Goal: Find contact information: Find contact information

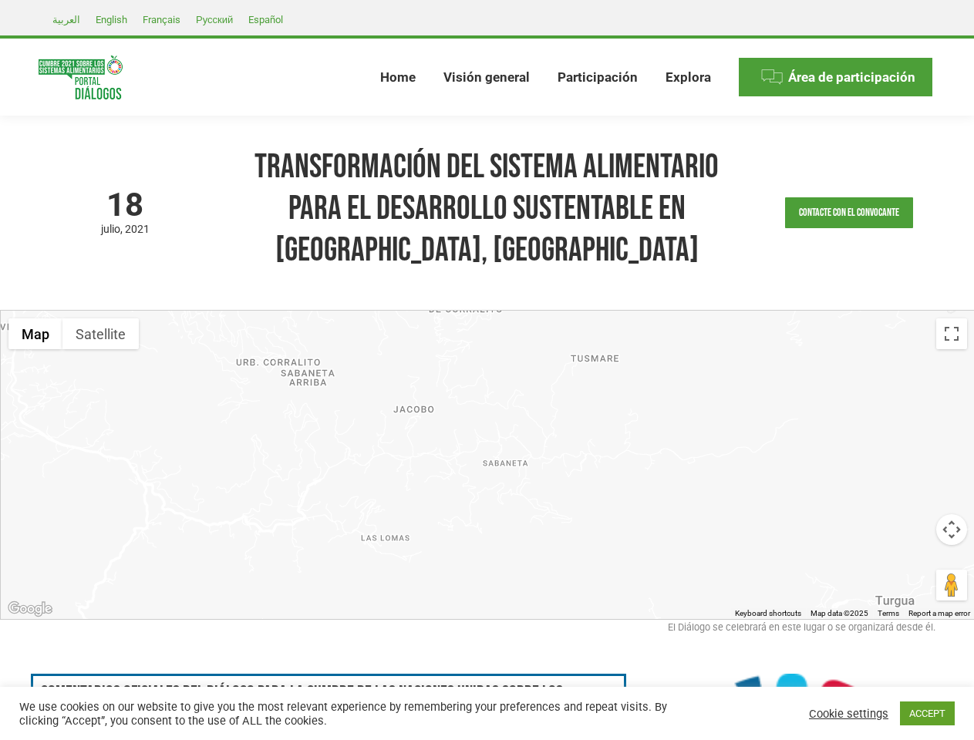
click at [487, 370] on div at bounding box center [488, 465] width 974 height 308
click at [848, 213] on link "Contacte con el convocante" at bounding box center [849, 212] width 128 height 31
click at [0, 0] on html at bounding box center [0, 0] width 0 height 0
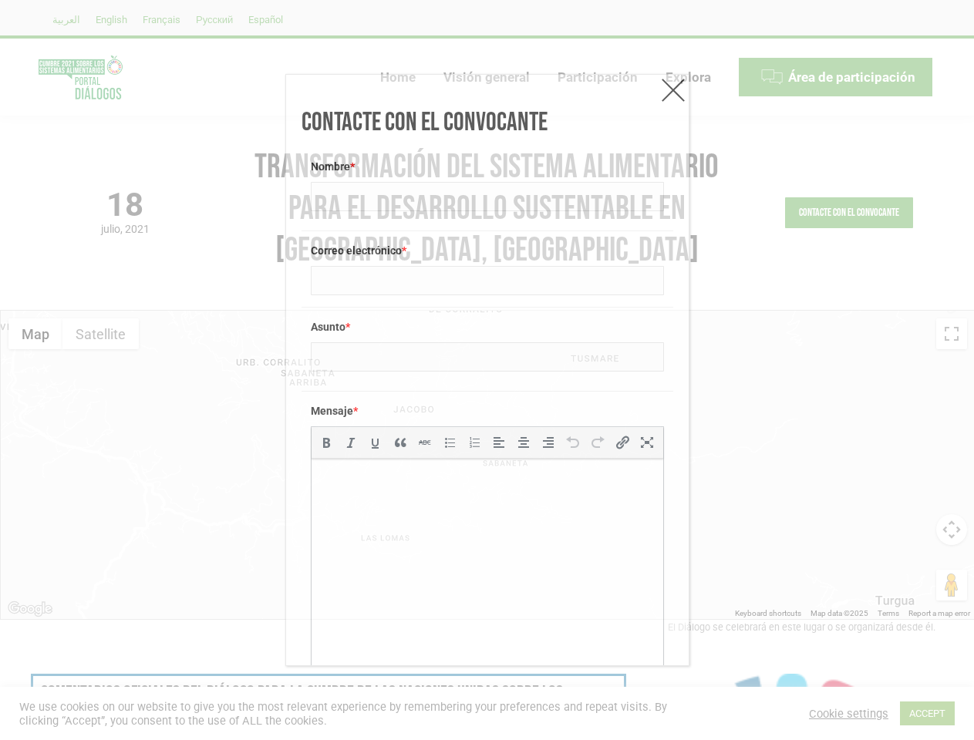
click at [494, 465] on html at bounding box center [487, 480] width 352 height 43
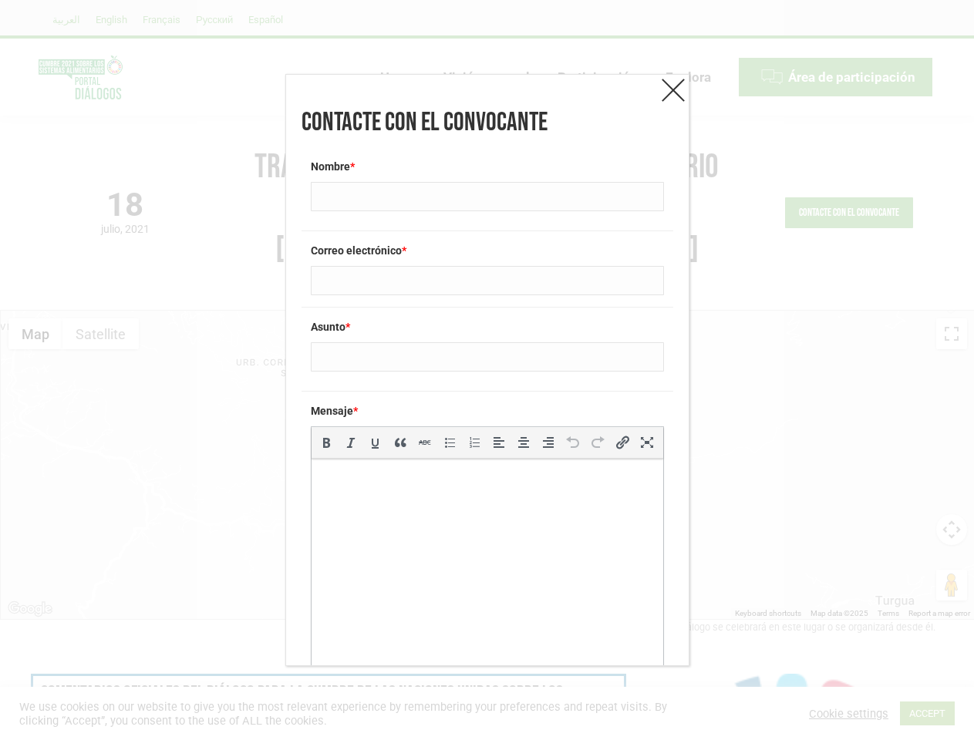
click at [35, 334] on div "Contacte con el convocante Nombre * Correo electrónico * Asunto * Mensaje * p b…" at bounding box center [487, 370] width 974 height 740
click at [100, 334] on div "Contacte con el convocante Nombre * Correo electrónico * Asunto * Mensaje * p b…" at bounding box center [487, 370] width 974 height 740
click at [952, 334] on div "Contacte con el convocante Nombre * Correo electrónico * Asunto * Mensaje * p b…" at bounding box center [487, 370] width 974 height 740
